Goal: Task Accomplishment & Management: Manage account settings

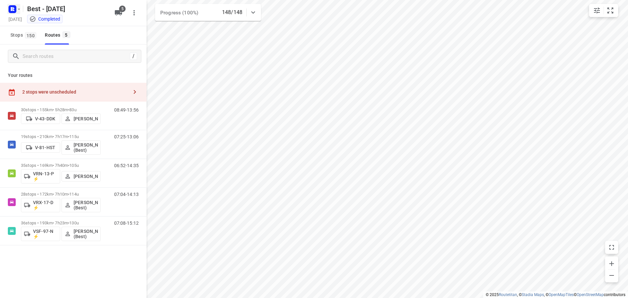
click at [18, 12] on button "button" at bounding box center [13, 9] width 13 height 10
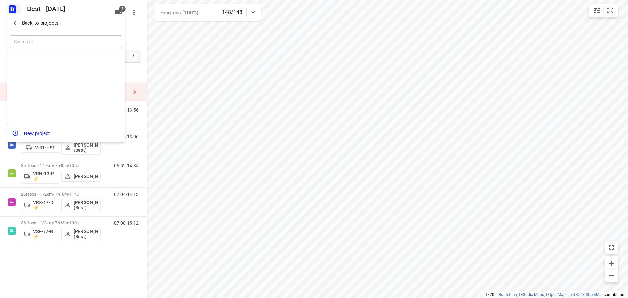
click at [14, 21] on icon "button" at bounding box center [16, 23] width 7 height 7
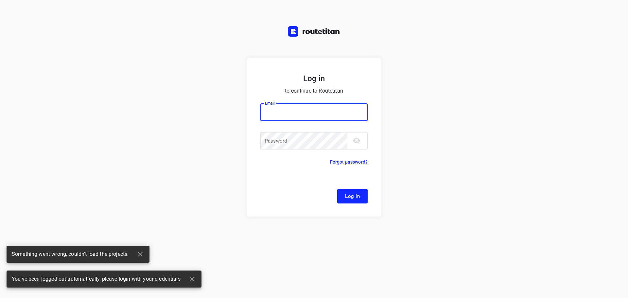
type input "[EMAIL_ADDRESS][DOMAIN_NAME]"
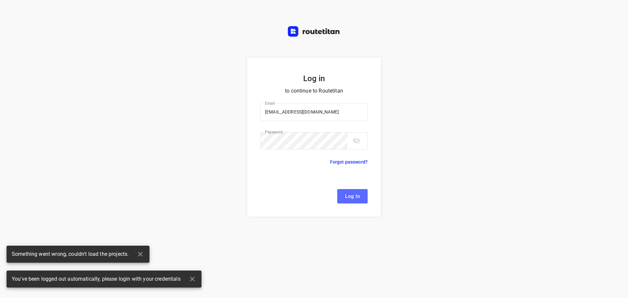
click at [343, 200] on button "Log In" at bounding box center [352, 196] width 30 height 14
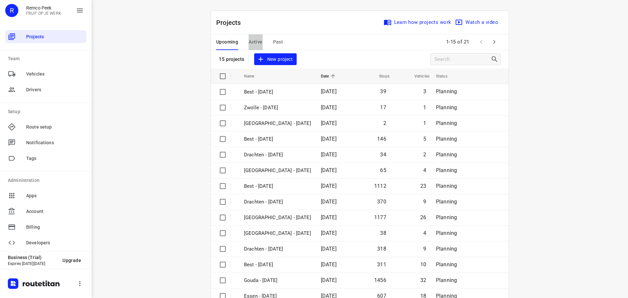
click at [254, 38] on button "Active" at bounding box center [255, 42] width 14 height 16
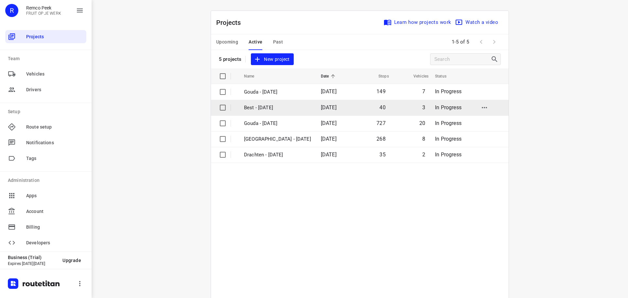
click at [271, 110] on p "Best - [DATE]" at bounding box center [277, 108] width 67 height 8
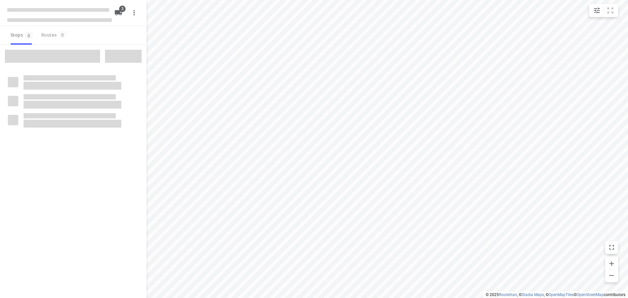
checkbox input "true"
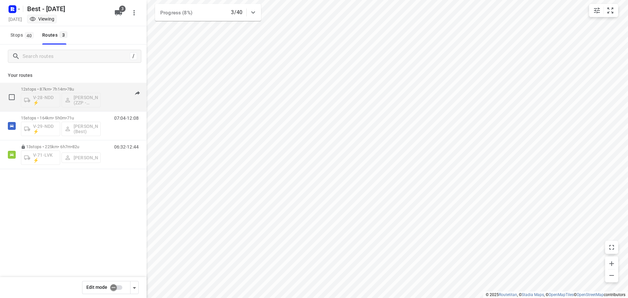
click at [70, 85] on div "12 stops • 87km • 7h14m • 78u V-28-NDD ⚡ [PERSON_NAME] (ZZP - Best)" at bounding box center [61, 96] width 80 height 27
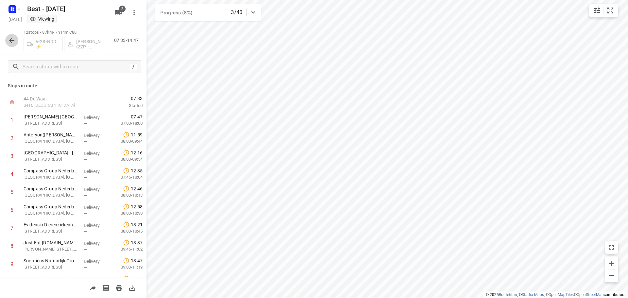
click at [15, 41] on icon "button" at bounding box center [12, 41] width 8 height 8
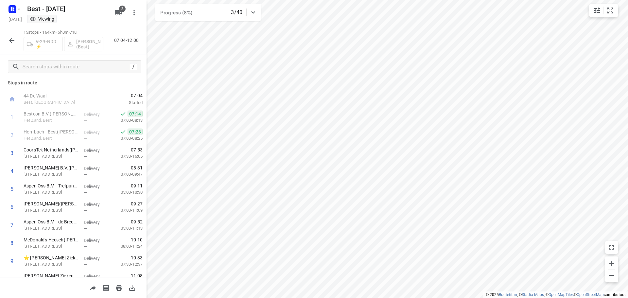
scroll to position [4, 0]
